Goal: Task Accomplishment & Management: Manage account settings

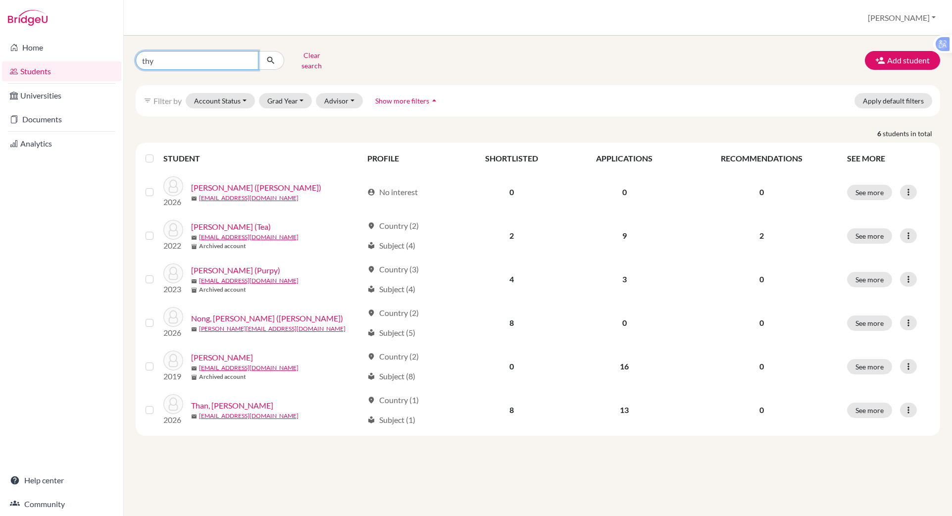
click at [165, 58] on input "thy" at bounding box center [197, 60] width 123 height 19
type input "t"
type input "kha"
click button "submit" at bounding box center [271, 60] width 26 height 19
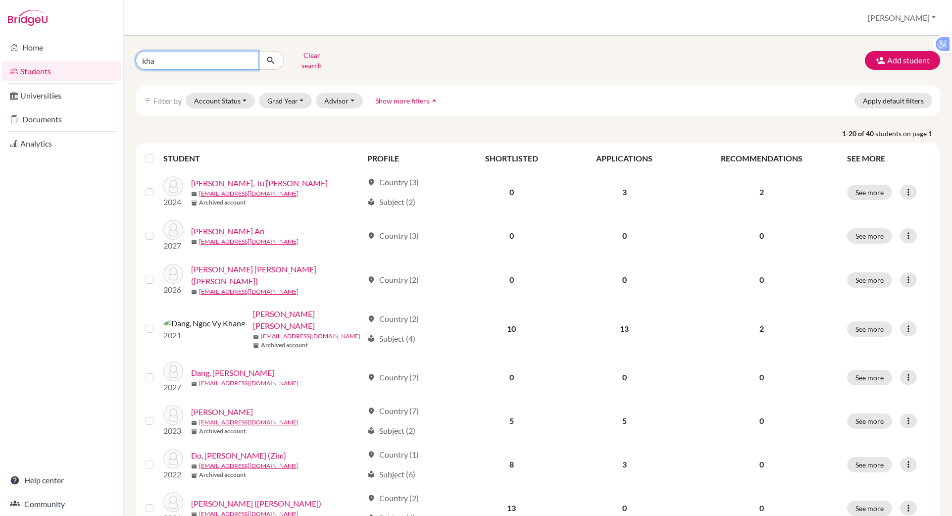
click at [190, 56] on input "kha" at bounding box center [197, 60] width 123 height 19
type input "kha tran"
click at [268, 60] on icon "submit" at bounding box center [271, 60] width 10 height 10
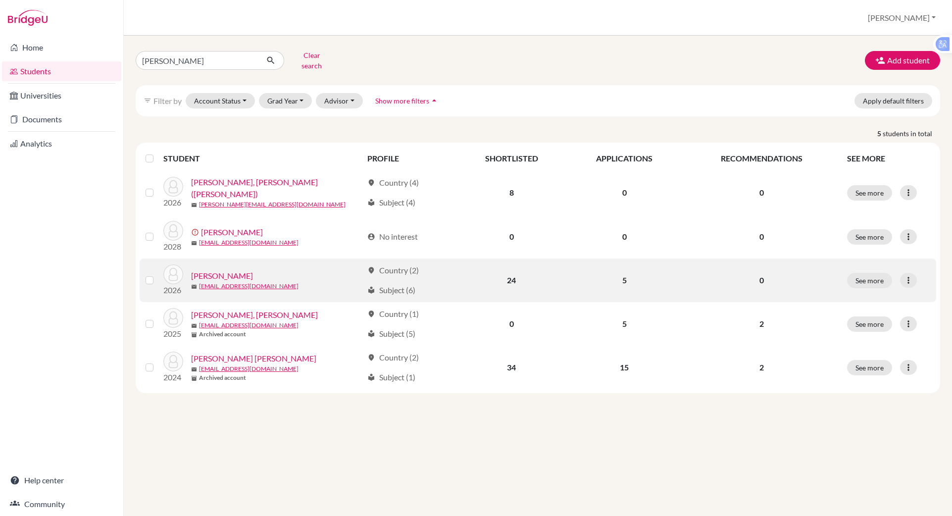
click at [203, 270] on link "[PERSON_NAME]" at bounding box center [222, 276] width 62 height 12
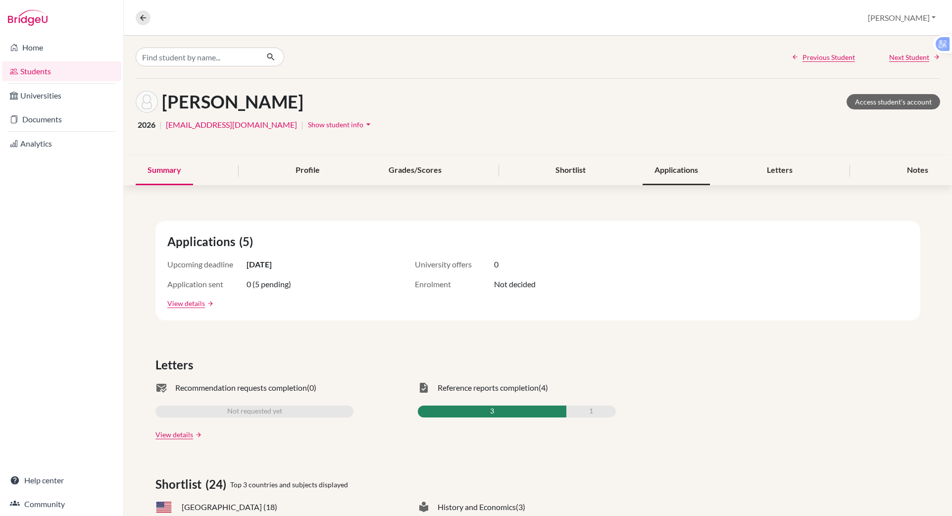
click at [674, 172] on div "Applications" at bounding box center [676, 170] width 67 height 29
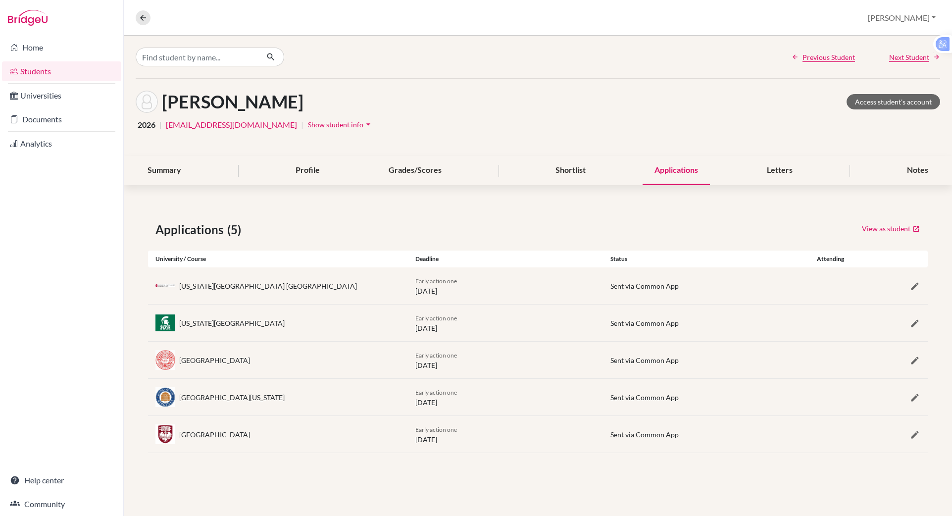
click at [721, 392] on div "Sent via Common App" at bounding box center [700, 397] width 180 height 10
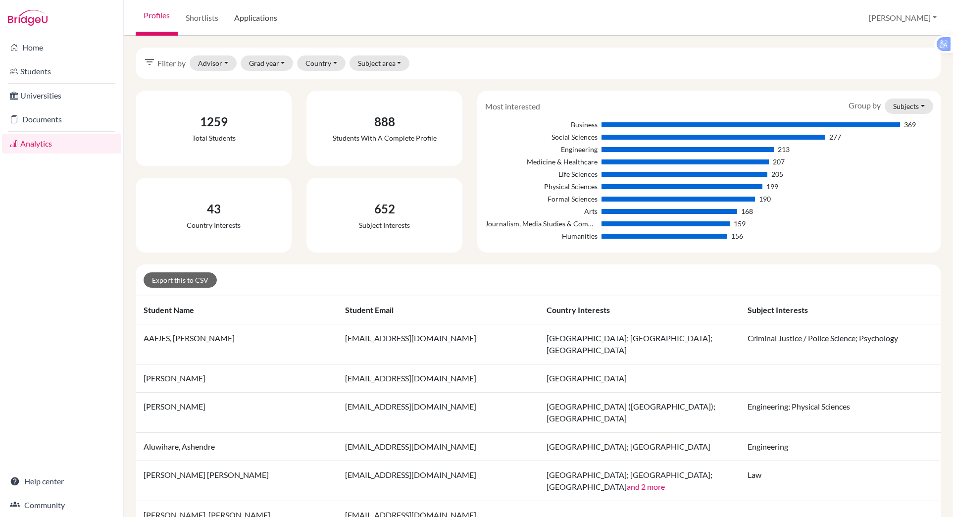
click at [257, 17] on link "Applications" at bounding box center [255, 18] width 59 height 36
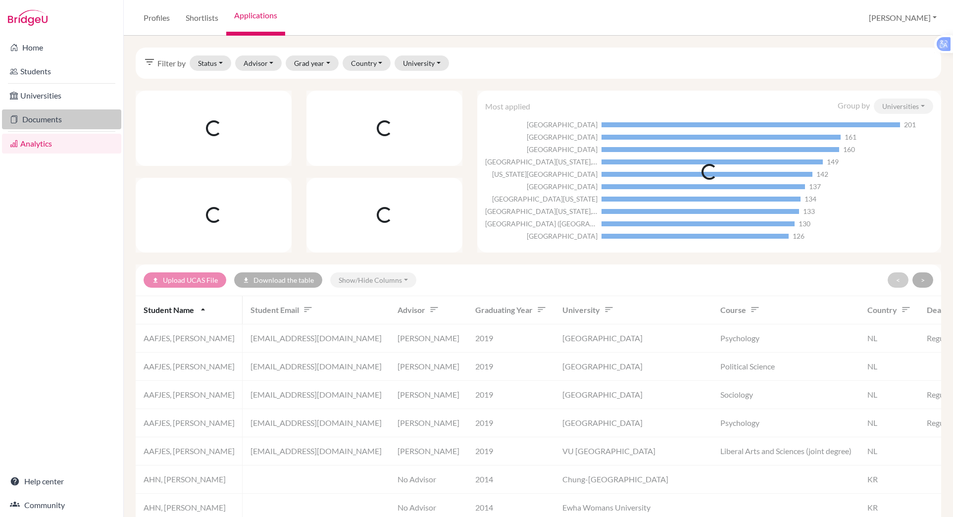
click at [40, 120] on link "Documents" at bounding box center [61, 119] width 119 height 20
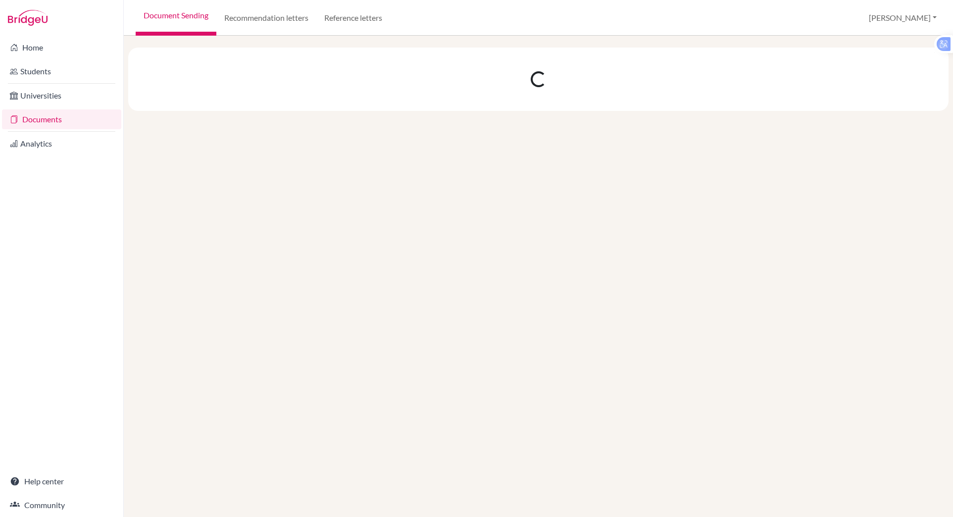
click at [346, 13] on link "Reference letters" at bounding box center [353, 18] width 74 height 36
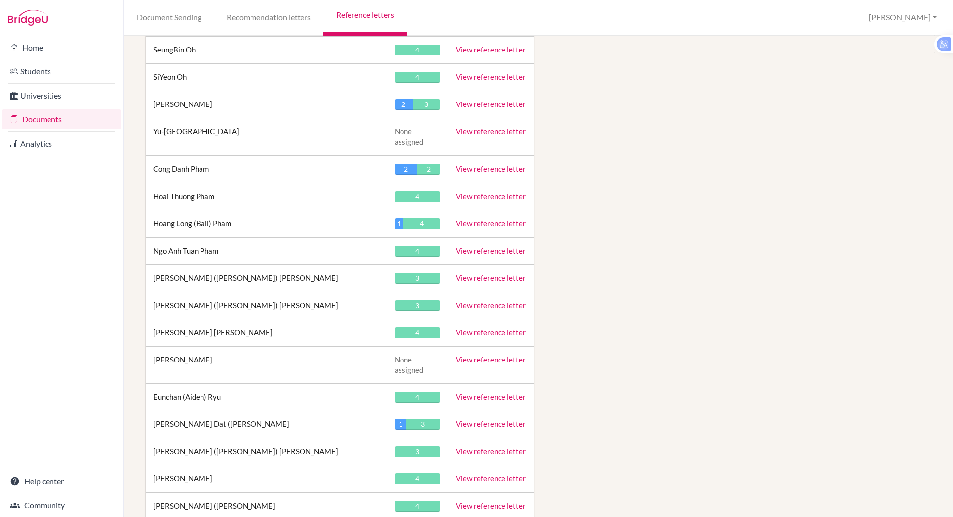
scroll to position [3705, 0]
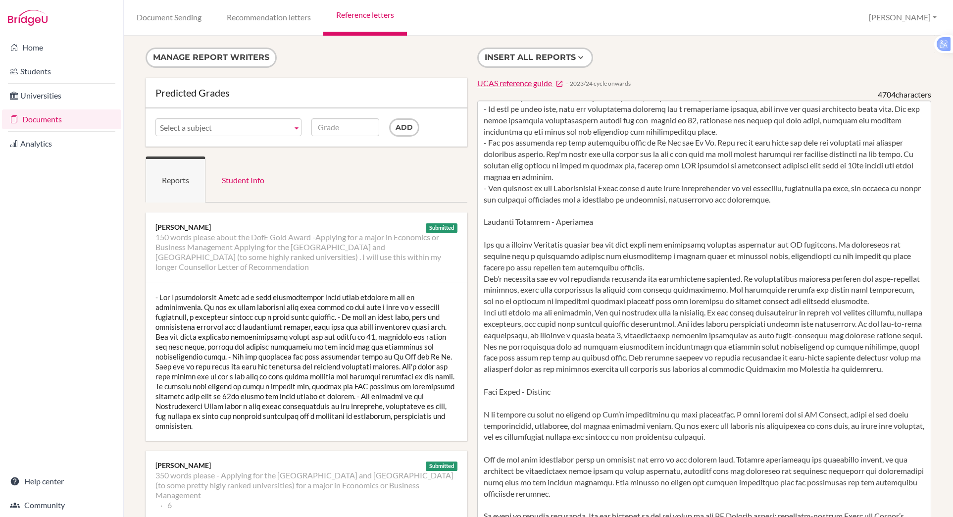
click at [118, 334] on div "Home Students Universities Documents Analytics Help center Community" at bounding box center [61, 276] width 123 height 481
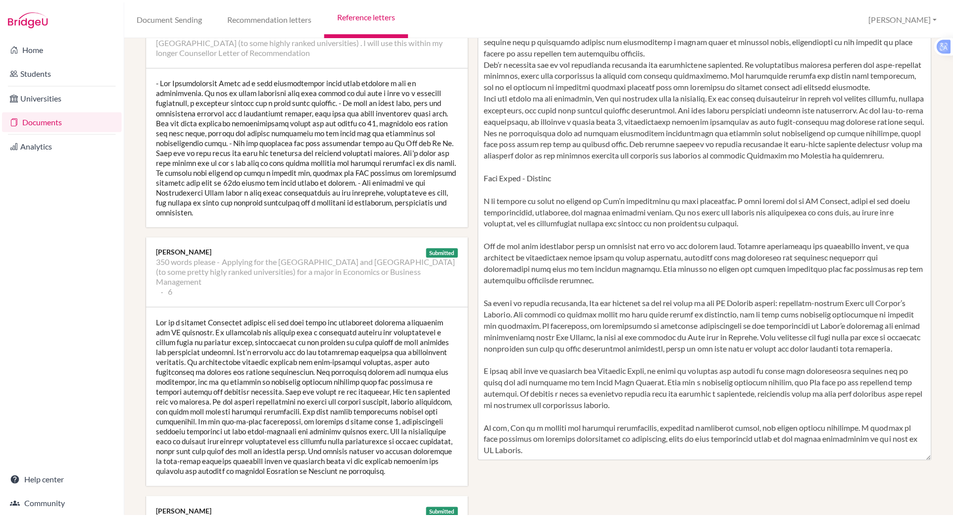
scroll to position [216, 0]
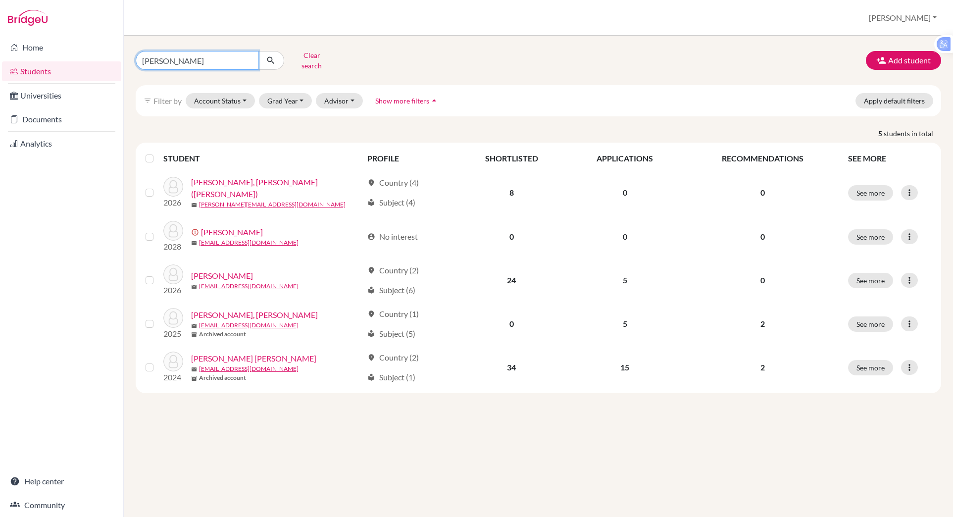
click at [171, 63] on input "[PERSON_NAME]" at bounding box center [197, 60] width 123 height 19
type input "k"
type input "[PERSON_NAME]"
click button "submit" at bounding box center [271, 60] width 26 height 19
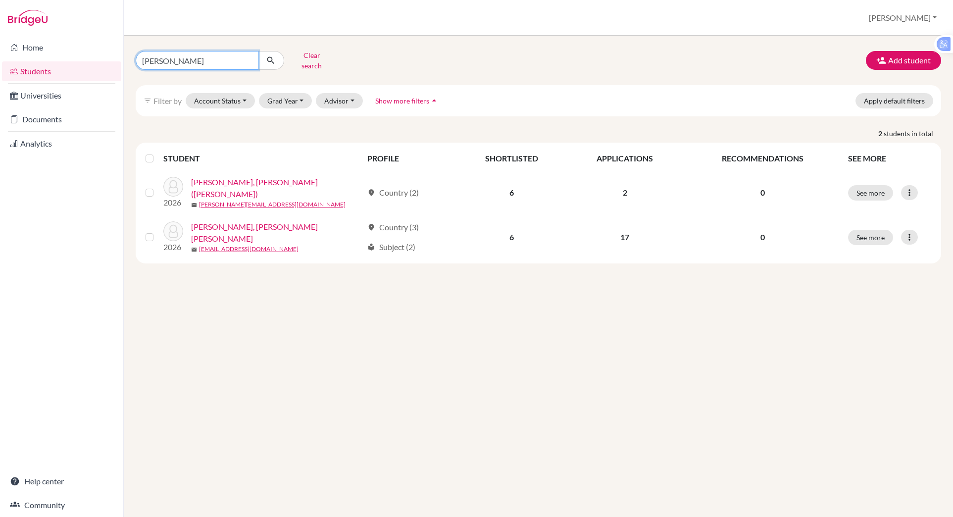
click at [201, 59] on input "[PERSON_NAME]" at bounding box center [197, 60] width 123 height 19
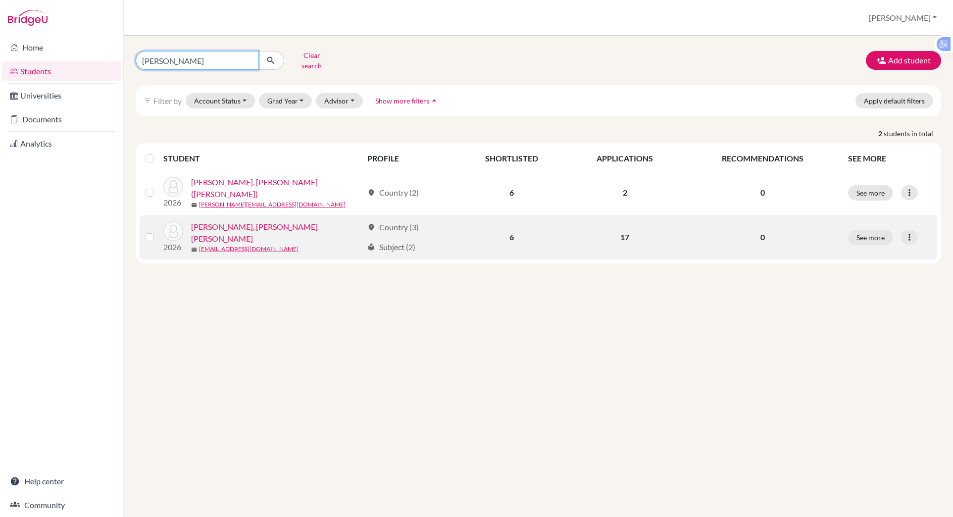
type input "[PERSON_NAME]"
click at [235, 226] on link "[PERSON_NAME], [PERSON_NAME] [PERSON_NAME]" at bounding box center [277, 233] width 172 height 24
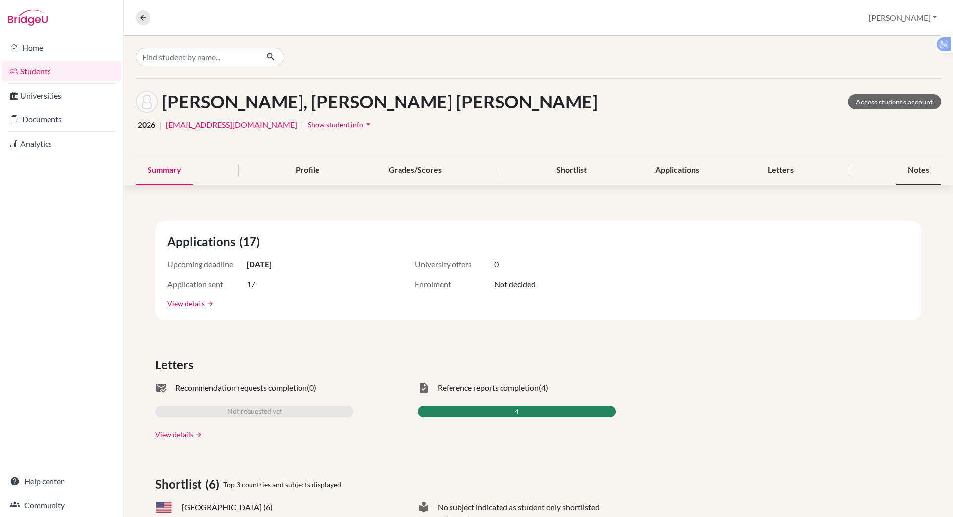
click at [900, 165] on div "Notes" at bounding box center [918, 170] width 45 height 29
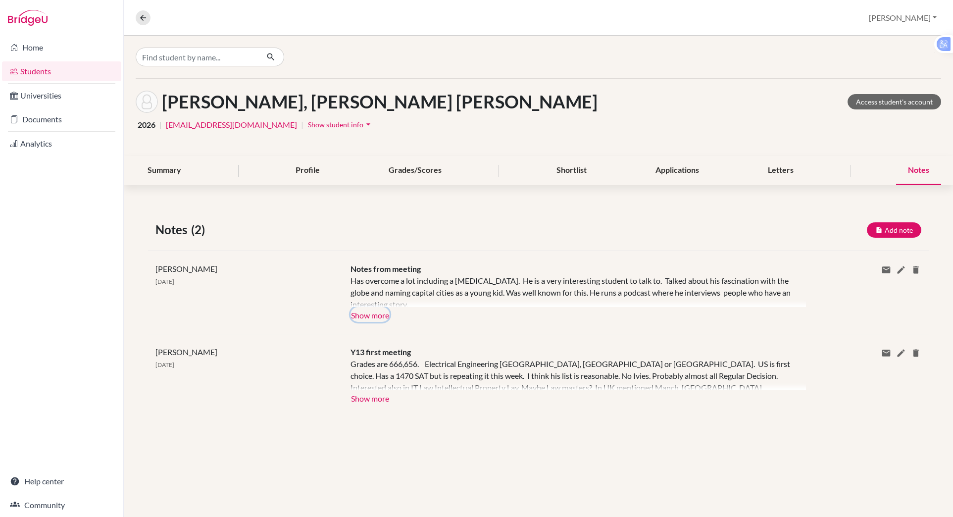
click at [367, 312] on button "Show more" at bounding box center [370, 314] width 39 height 15
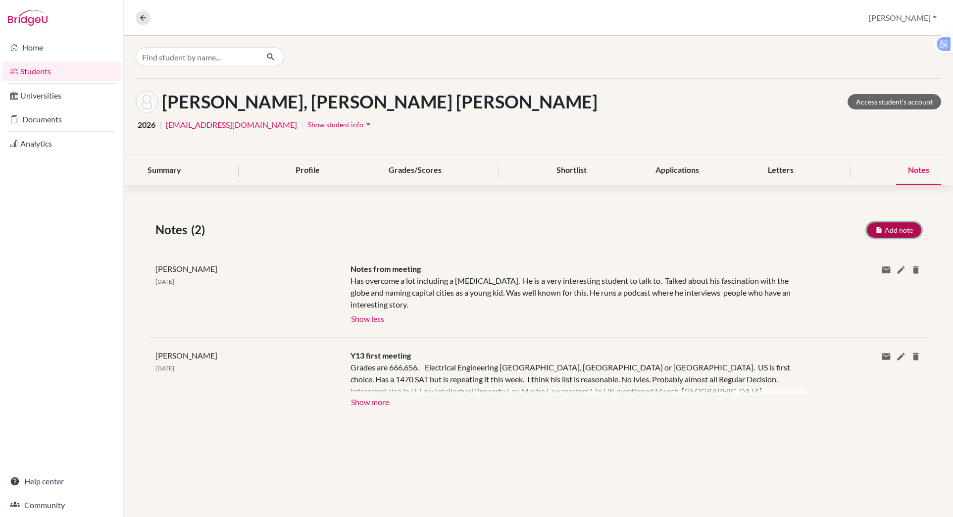
click at [874, 223] on button "Add note" at bounding box center [894, 229] width 54 height 15
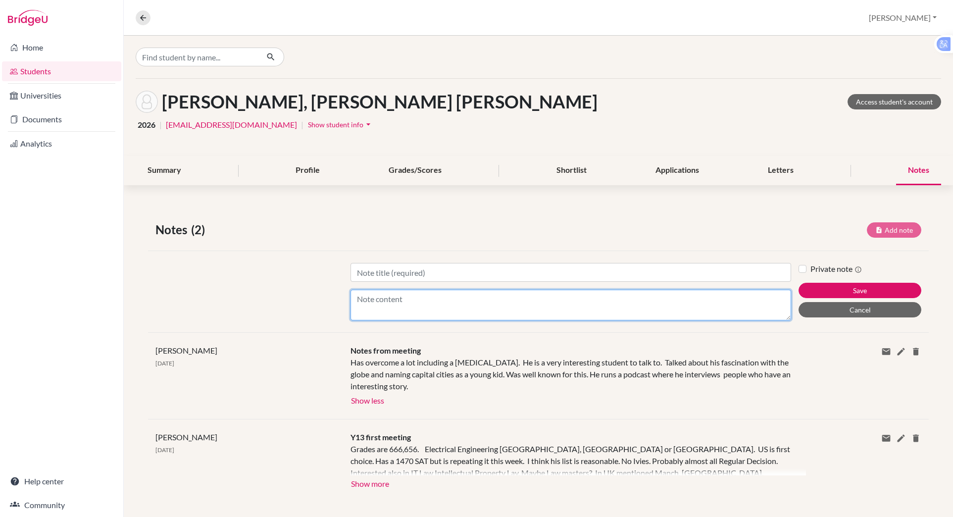
click at [373, 297] on textarea "Content" at bounding box center [571, 305] width 441 height 31
type textarea "1430 SAT now 1490 super score"
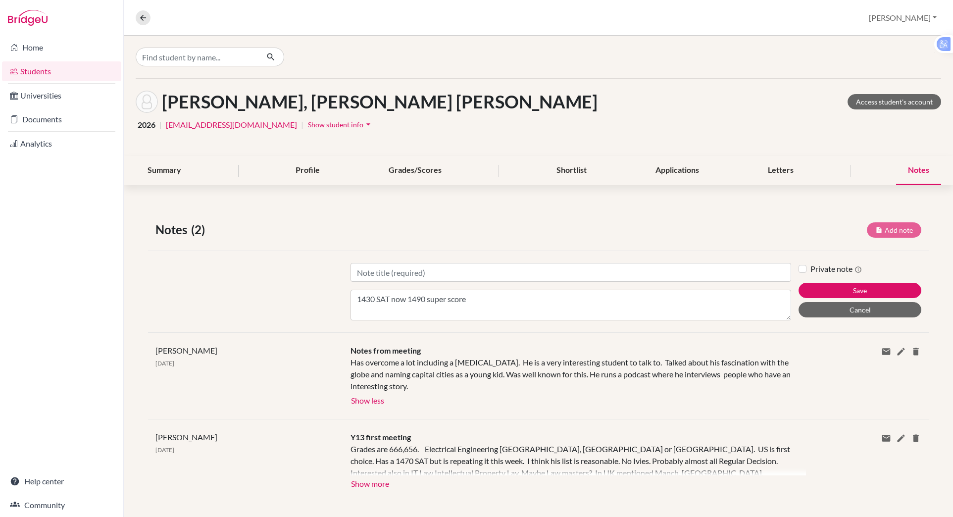
click at [581, 112] on div "[PERSON_NAME], [PERSON_NAME] [PERSON_NAME] Access student's account" at bounding box center [539, 102] width 806 height 22
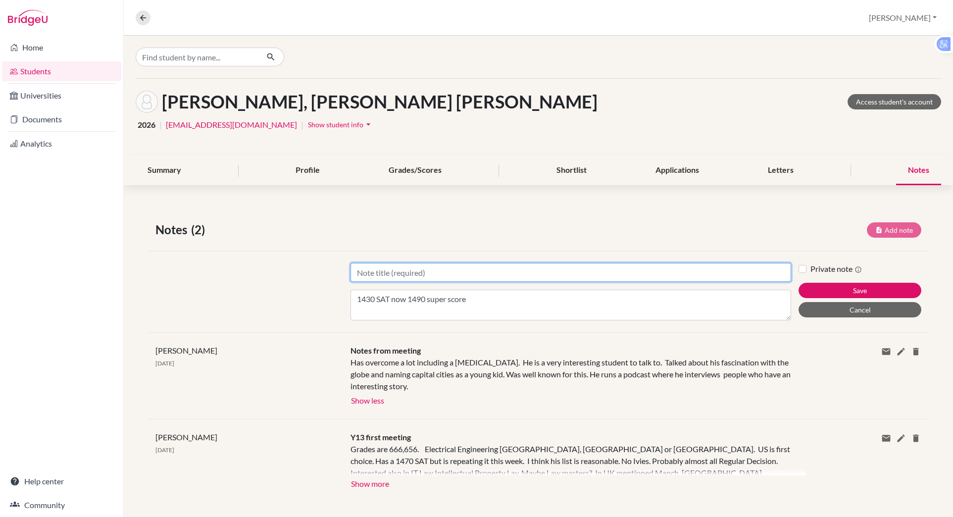
click at [678, 276] on input "Title" at bounding box center [571, 272] width 441 height 19
type input "Note from email"
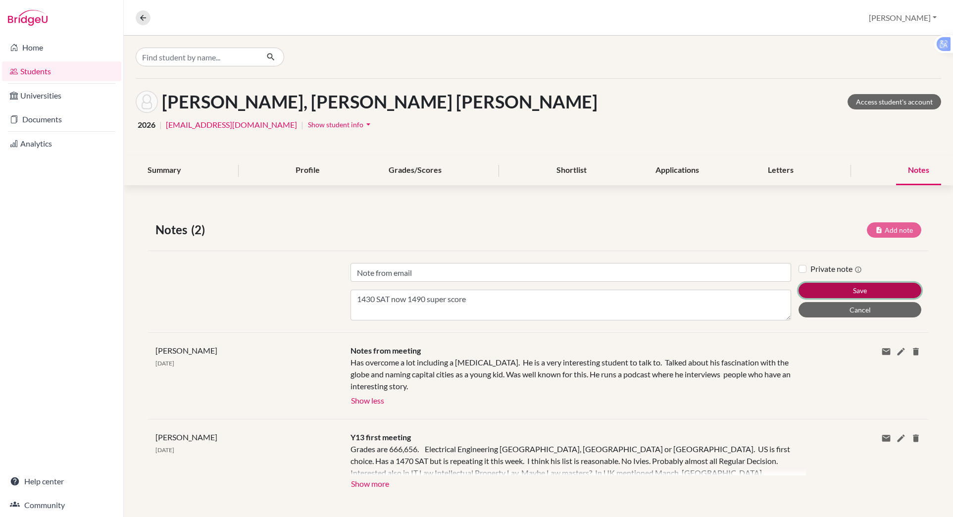
click at [845, 289] on button "Save" at bounding box center [860, 290] width 123 height 15
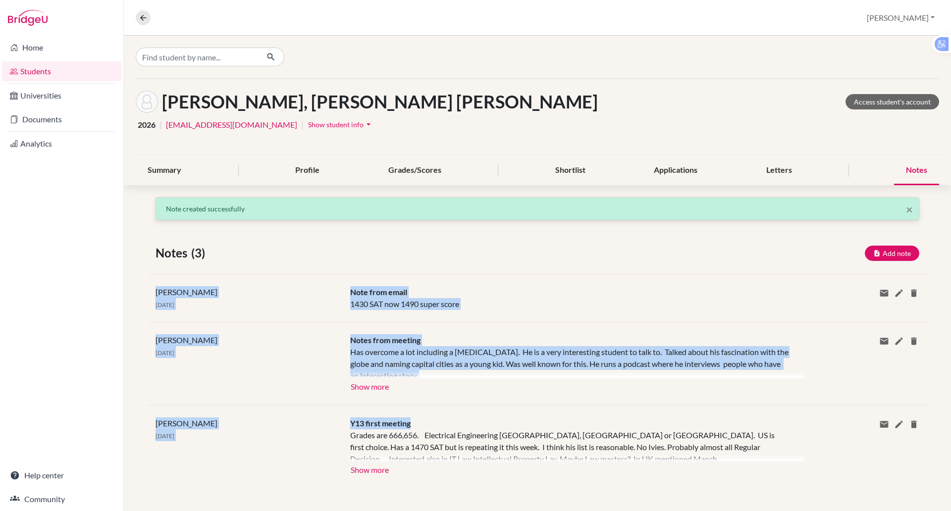
drag, startPoint x: 610, startPoint y: 412, endPoint x: 575, endPoint y: 234, distance: 181.7
click at [575, 234] on div "× Note created successfully Notes (3) Add note Title Content Private note Save …" at bounding box center [537, 354] width 827 height 315
click at [549, 91] on div "[PERSON_NAME], [PERSON_NAME] [PERSON_NAME] Access student's account" at bounding box center [537, 102] width 803 height 22
